Goal: Transaction & Acquisition: Purchase product/service

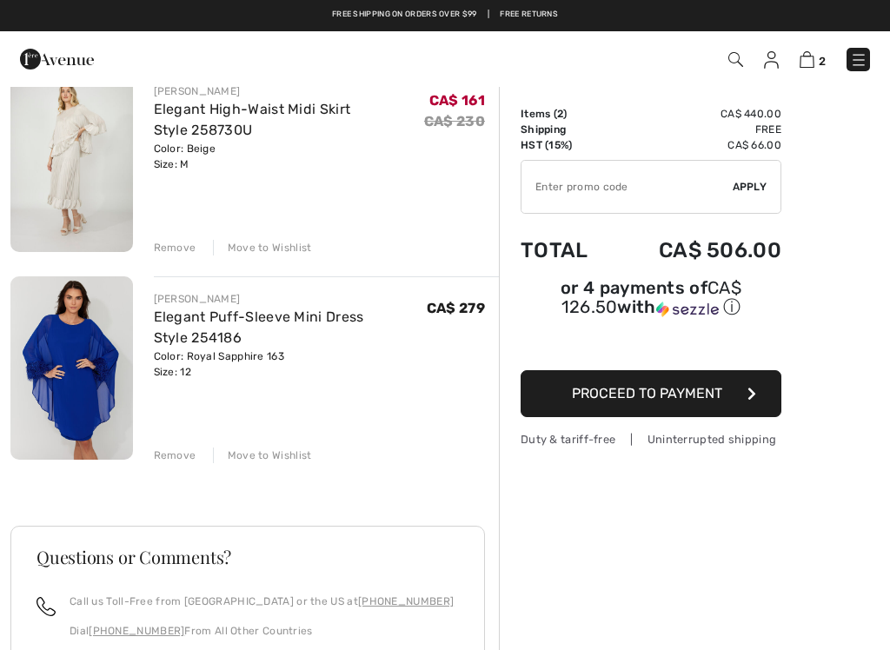
scroll to position [155, 0]
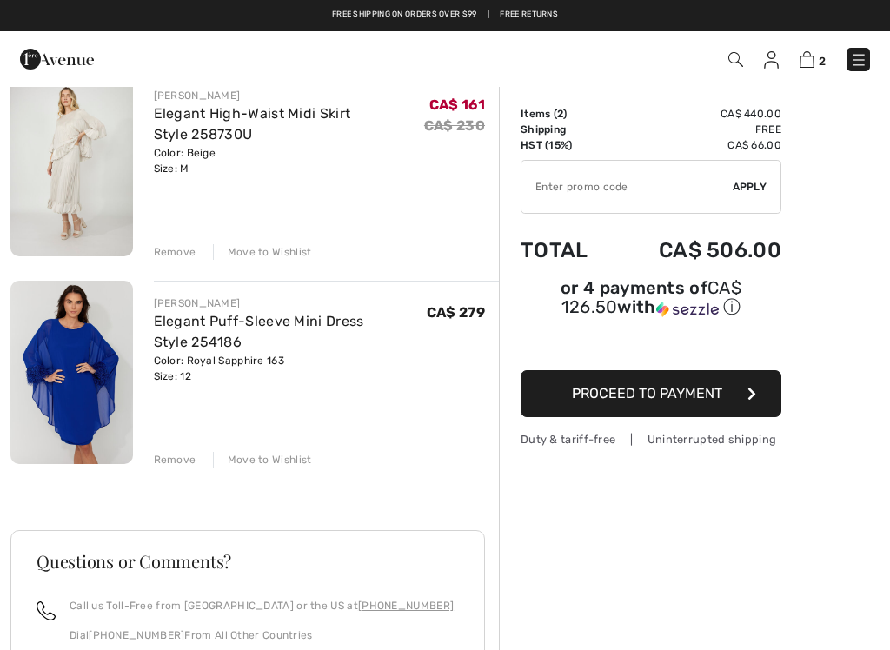
click at [157, 457] on div "Remove" at bounding box center [175, 460] width 43 height 16
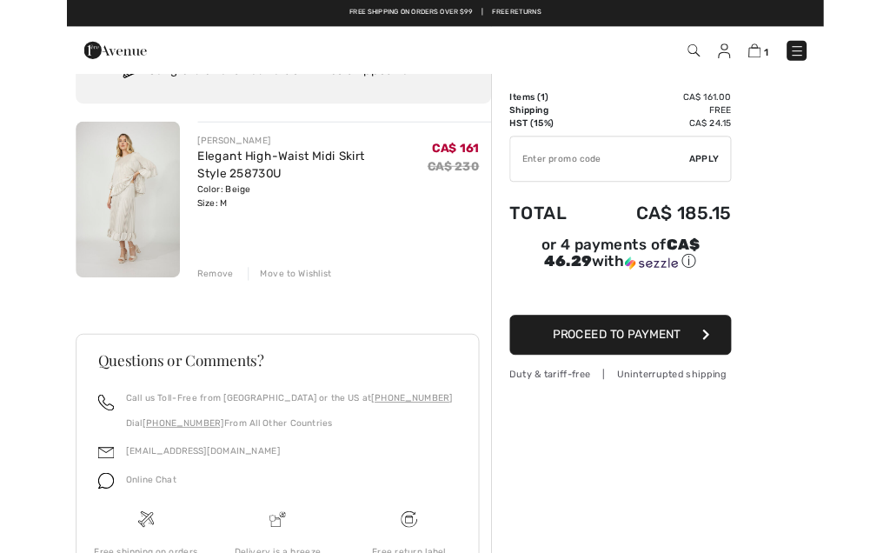
scroll to position [0, 0]
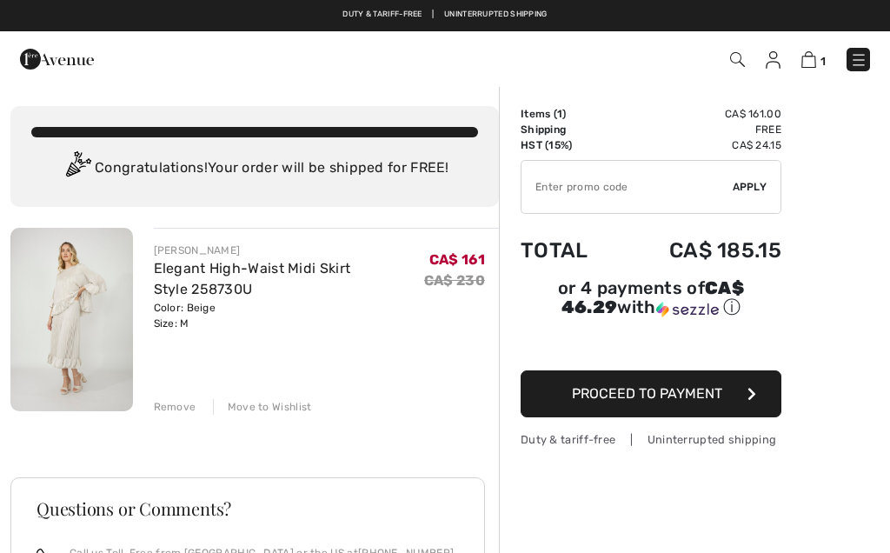
click at [173, 403] on div "Remove" at bounding box center [175, 407] width 43 height 16
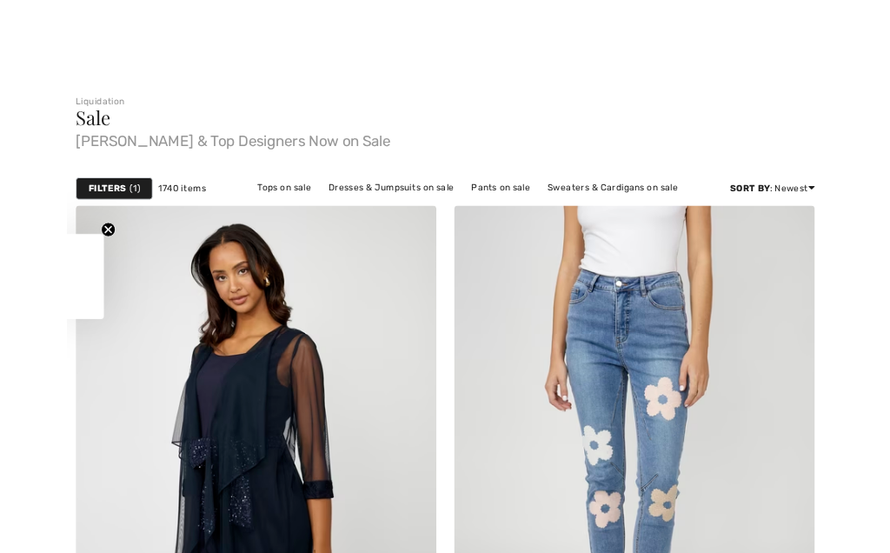
scroll to position [263, 0]
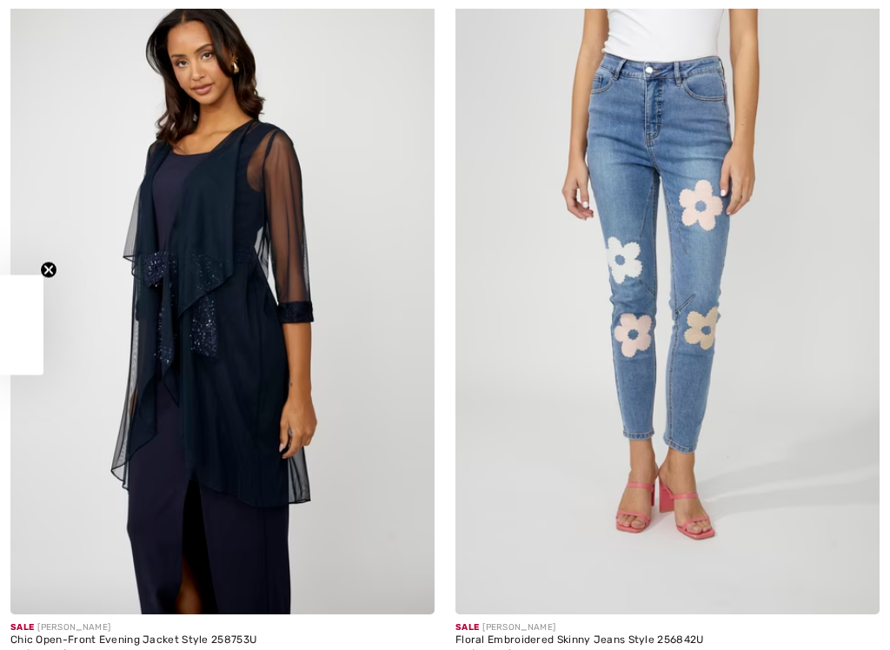
click at [147, 259] on img at bounding box center [222, 296] width 424 height 636
